Goal: Navigation & Orientation: Find specific page/section

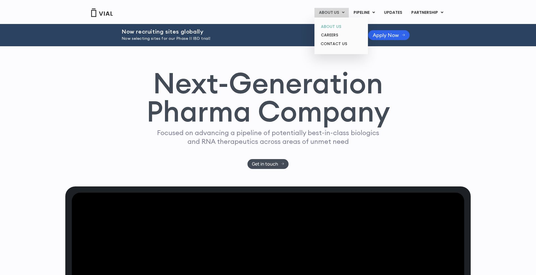
click at [332, 25] on link "ABOUT US" at bounding box center [341, 26] width 49 height 9
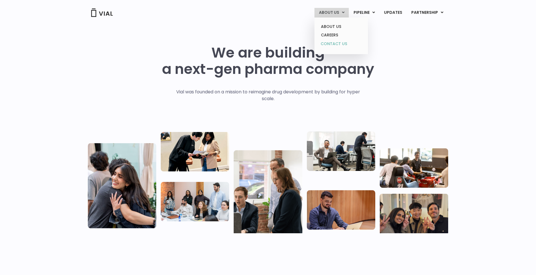
click at [334, 42] on link "CONTACT US" at bounding box center [341, 43] width 49 height 9
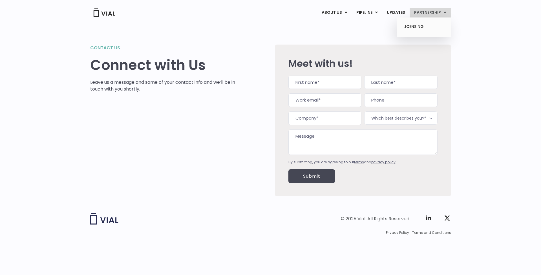
click at [432, 13] on link "PARTNERSHIP" at bounding box center [429, 13] width 41 height 10
click at [411, 26] on link "LICENSING" at bounding box center [423, 26] width 49 height 9
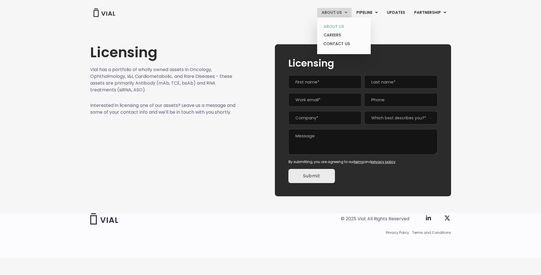
click at [337, 28] on link "ABOUT US" at bounding box center [343, 26] width 49 height 9
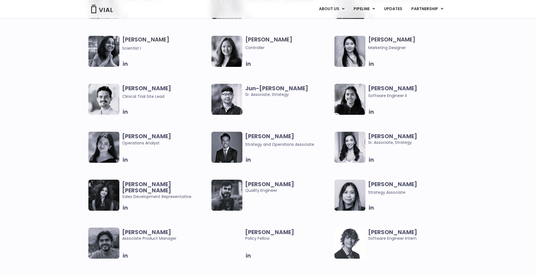
scroll to position [1026, 0]
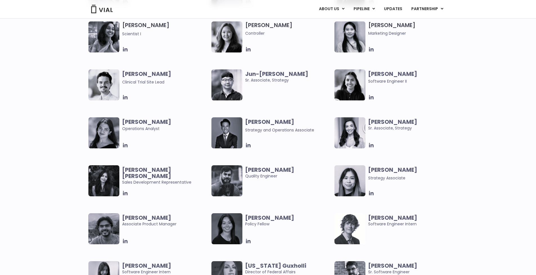
click at [140, 170] on b "Harman Kaur" at bounding box center [146, 173] width 49 height 14
click at [115, 172] on img at bounding box center [103, 180] width 31 height 31
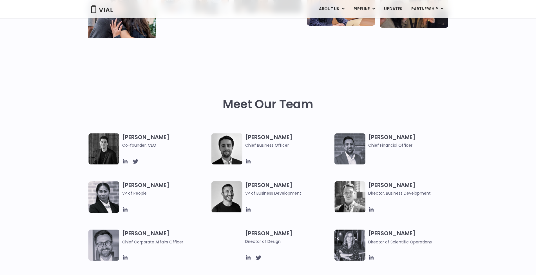
scroll to position [0, 0]
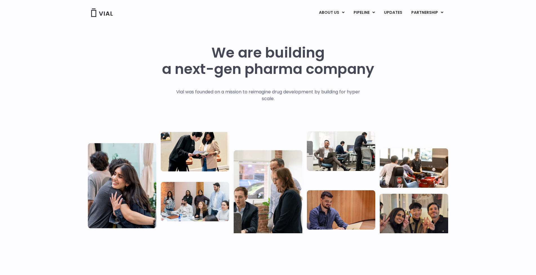
click at [97, 13] on img at bounding box center [102, 12] width 23 height 8
